Goal: Check status: Check status

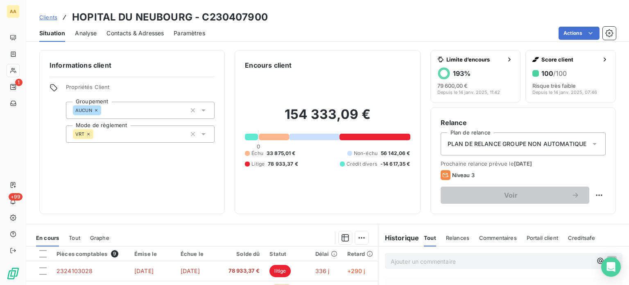
scroll to position [143, 0]
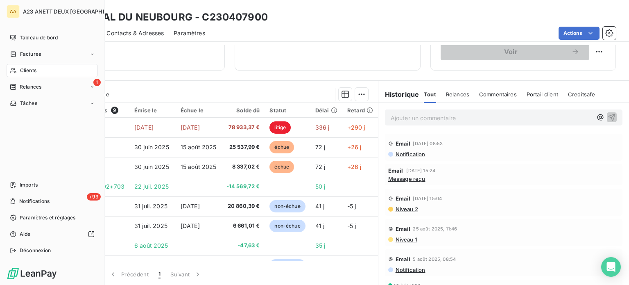
click at [20, 71] on span "Clients" at bounding box center [28, 70] width 16 height 7
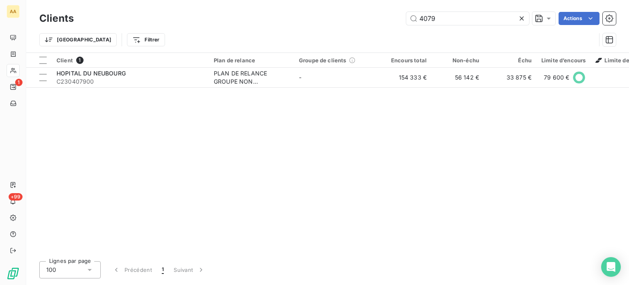
drag, startPoint x: 447, startPoint y: 14, endPoint x: 393, endPoint y: 25, distance: 54.4
click at [393, 25] on div "Clients 4079 Actions" at bounding box center [327, 18] width 577 height 17
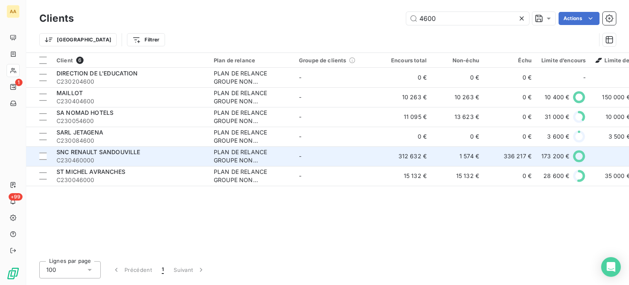
type input "4600"
click at [115, 157] on span "C230460000" at bounding box center [130, 160] width 147 height 8
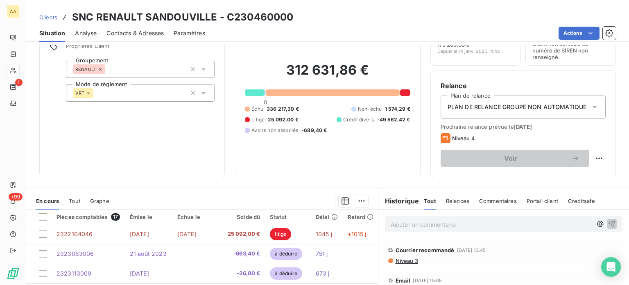
scroll to position [82, 0]
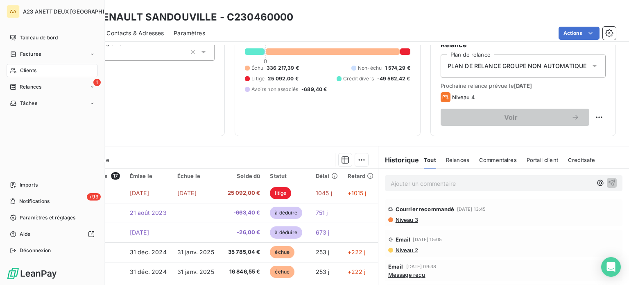
click at [25, 70] on span "Clients" at bounding box center [28, 70] width 16 height 7
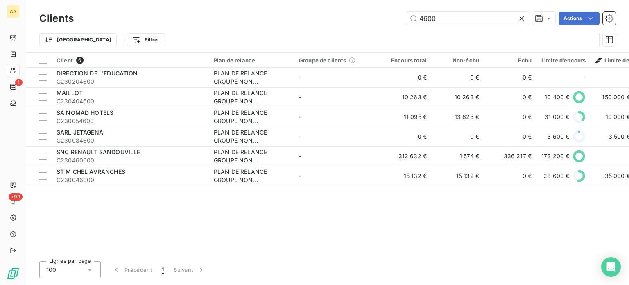
drag, startPoint x: 457, startPoint y: 16, endPoint x: 311, endPoint y: 32, distance: 146.7
click at [371, 26] on div "Clients 4600 Actions" at bounding box center [327, 18] width 577 height 17
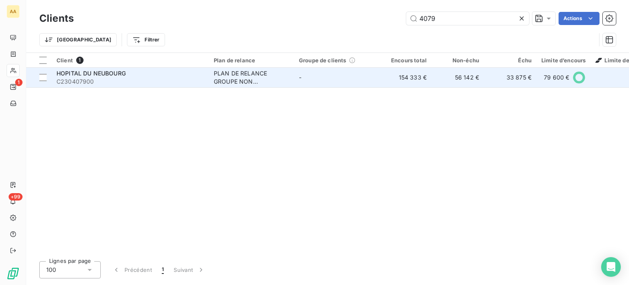
type input "4079"
click at [107, 71] on span "HOPITAL DU NEUBOURG" at bounding box center [91, 73] width 69 height 7
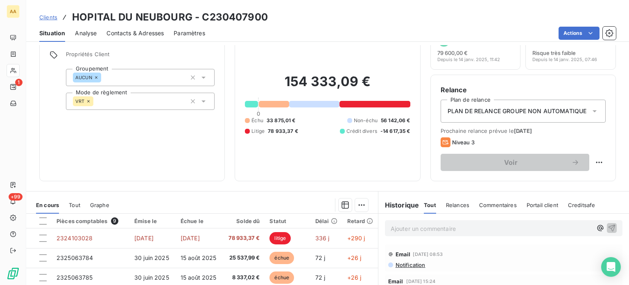
scroll to position [20, 0]
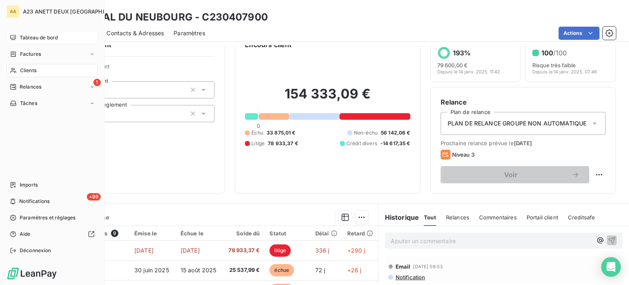
click at [32, 39] on span "Tableau de bord" at bounding box center [39, 37] width 38 height 7
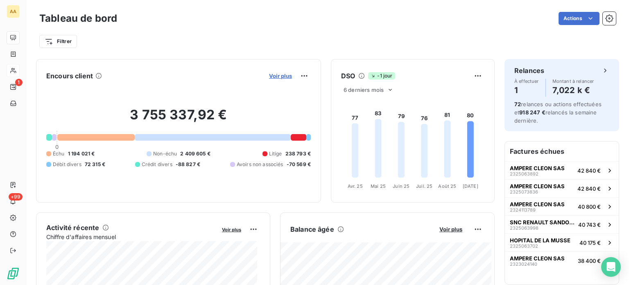
click at [282, 78] on span "Voir plus" at bounding box center [280, 76] width 23 height 7
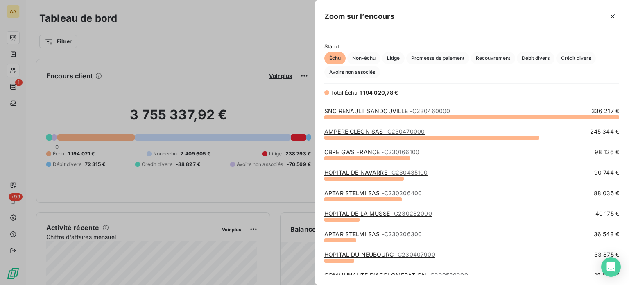
scroll to position [162, 308]
click at [587, 59] on span "Crédit divers" at bounding box center [576, 58] width 40 height 12
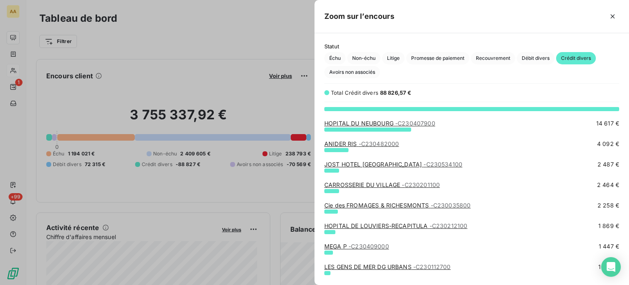
scroll to position [0, 0]
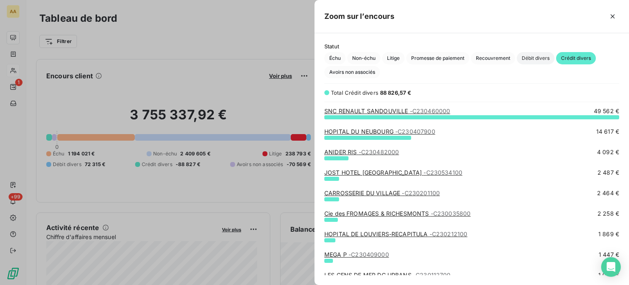
click at [542, 58] on span "Débit divers" at bounding box center [536, 58] width 38 height 12
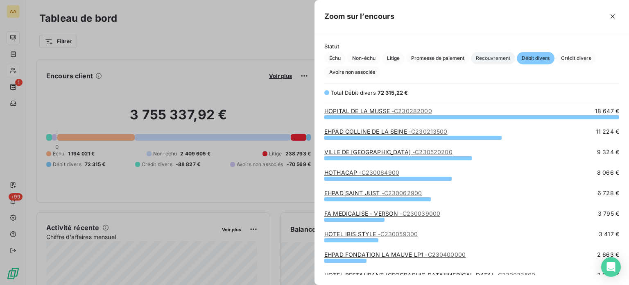
click at [497, 55] on span "Recouvrement" at bounding box center [493, 58] width 44 height 12
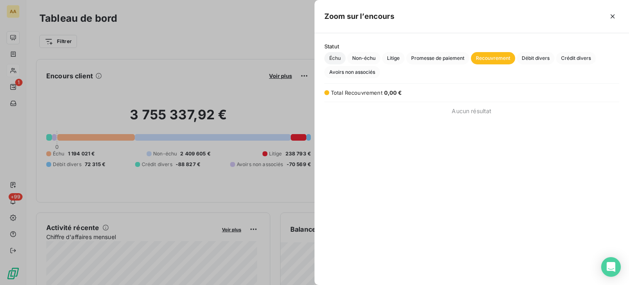
click at [336, 58] on span "Échu" at bounding box center [334, 58] width 21 height 12
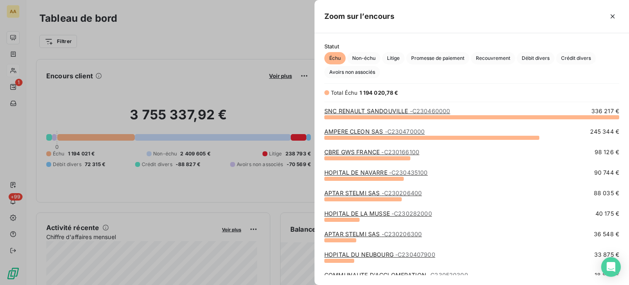
scroll to position [162, 308]
click at [368, 61] on span "Non-échu" at bounding box center [363, 58] width 33 height 12
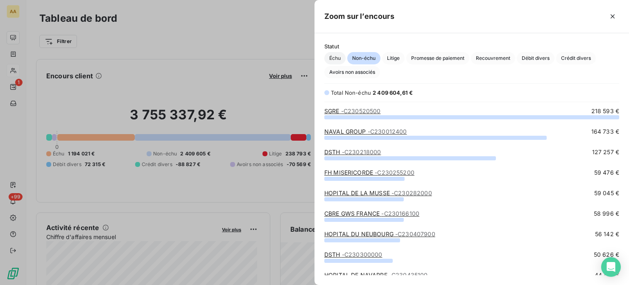
click at [331, 60] on span "Échu" at bounding box center [334, 58] width 21 height 12
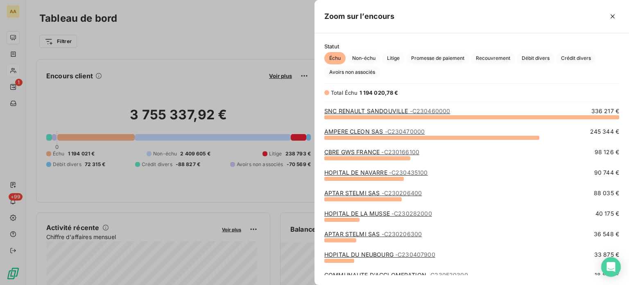
click at [239, 94] on div at bounding box center [314, 142] width 629 height 285
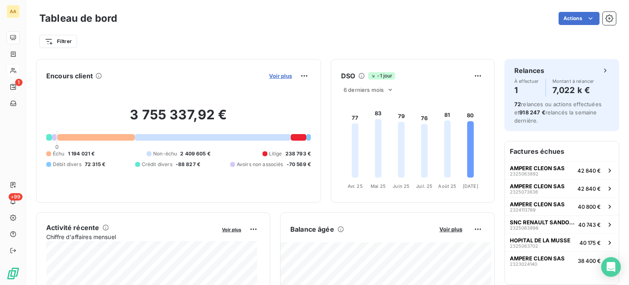
click at [277, 77] on span "Voir plus" at bounding box center [280, 76] width 23 height 7
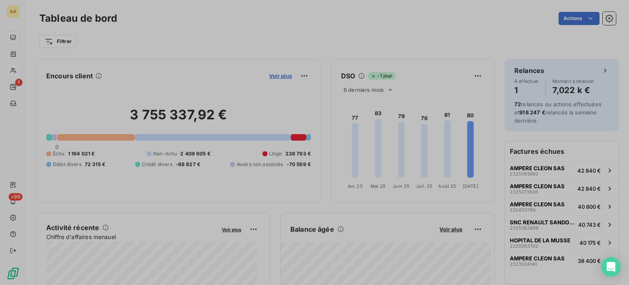
scroll to position [7, 7]
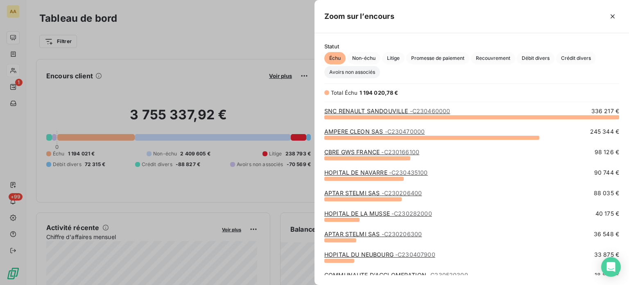
click at [359, 75] on span "Avoirs non associés" at bounding box center [352, 72] width 56 height 12
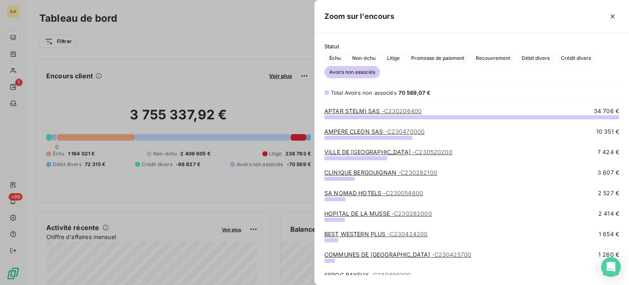
scroll to position [162, 308]
click at [336, 64] on span "Échu" at bounding box center [334, 58] width 21 height 12
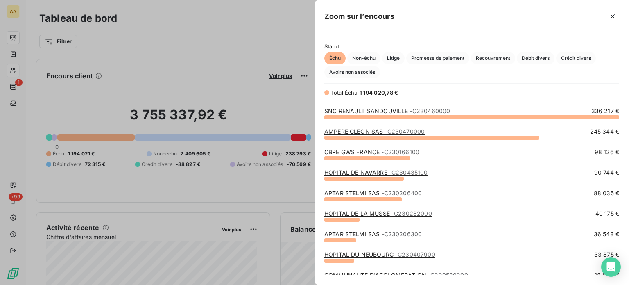
click at [21, 68] on div at bounding box center [314, 142] width 629 height 285
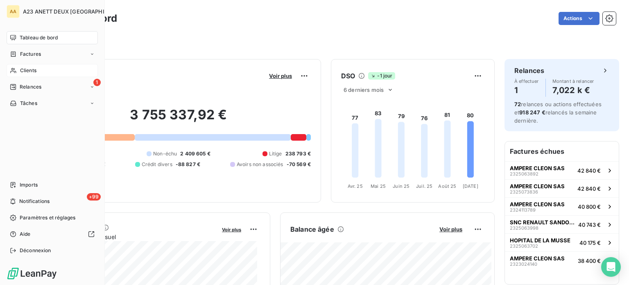
click at [20, 74] on div "Clients" at bounding box center [52, 70] width 91 height 13
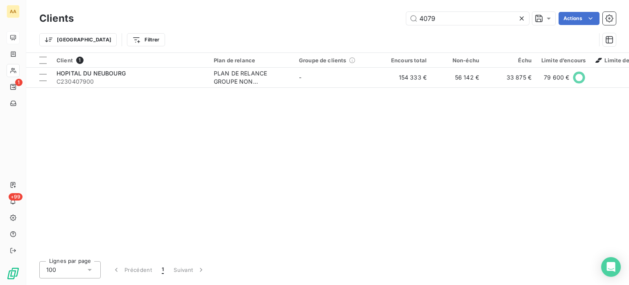
drag, startPoint x: 436, startPoint y: 19, endPoint x: 369, endPoint y: 24, distance: 67.8
click at [375, 24] on div "4079 Actions" at bounding box center [350, 18] width 533 height 13
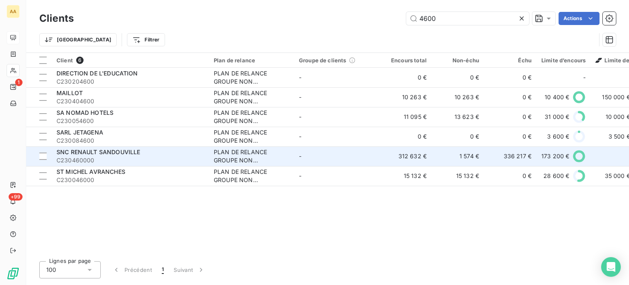
type input "4600"
click at [120, 156] on span "C230460000" at bounding box center [130, 160] width 147 height 8
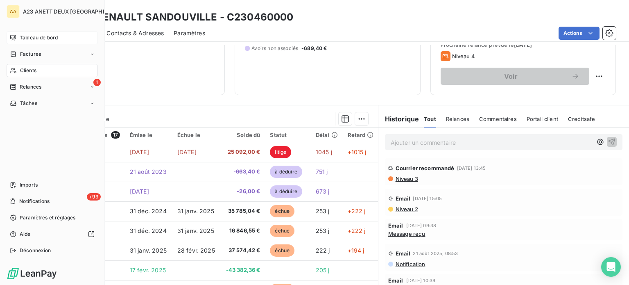
click at [15, 70] on icon at bounding box center [13, 70] width 7 height 7
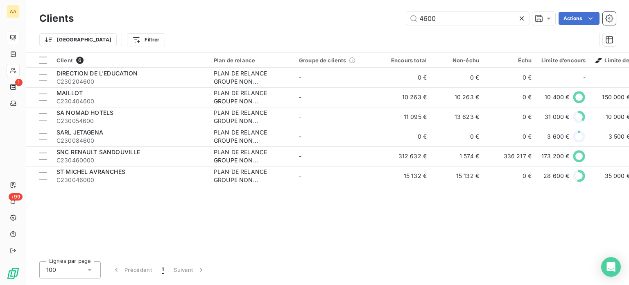
drag, startPoint x: 442, startPoint y: 19, endPoint x: 394, endPoint y: 17, distance: 47.6
click at [399, 17] on div "4600 Actions" at bounding box center [350, 18] width 533 height 13
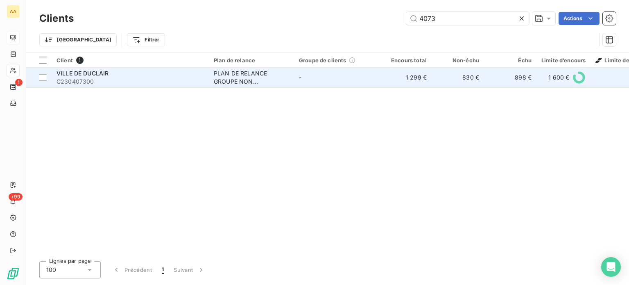
type input "4073"
click at [104, 81] on span "C230407300" at bounding box center [130, 81] width 147 height 8
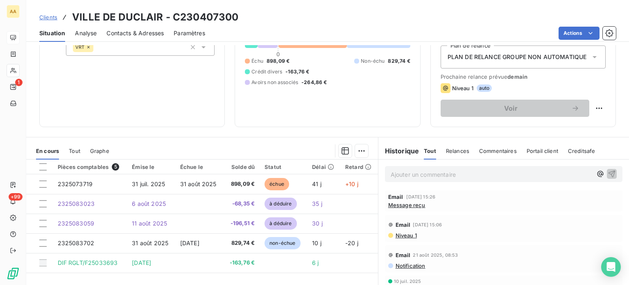
scroll to position [143, 0]
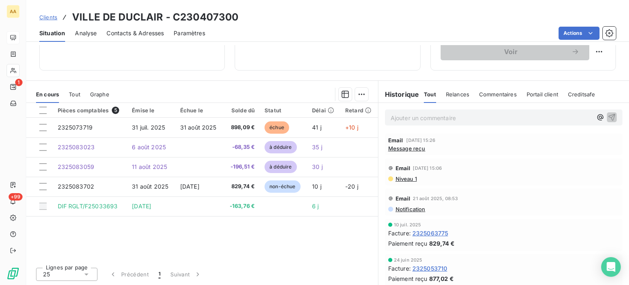
click at [54, 227] on div "Pièces comptables 5 Émise le Échue le Solde dû Statut Délai Retard 2325073719 […" at bounding box center [202, 182] width 352 height 158
